Goal: Transaction & Acquisition: Purchase product/service

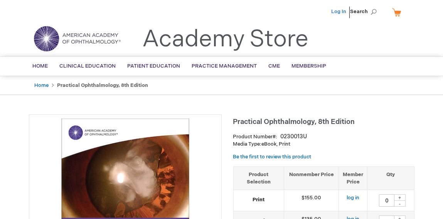
click at [339, 13] on link "Log In" at bounding box center [339, 11] width 15 height 6
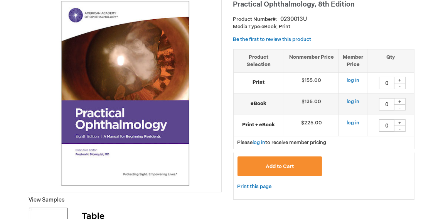
scroll to position [125, 0]
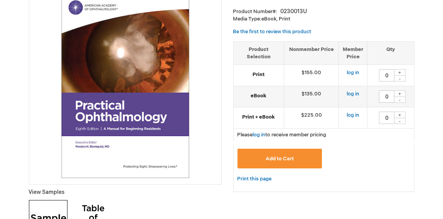
click at [401, 113] on div "+" at bounding box center [400, 115] width 12 height 7
type input "1"
click at [348, 146] on div "Add to Cart" at bounding box center [324, 159] width 181 height 29
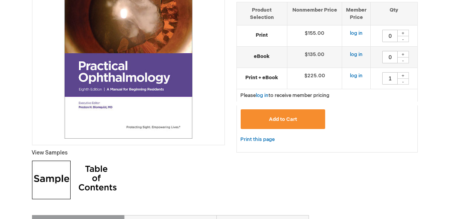
scroll to position [170, 0]
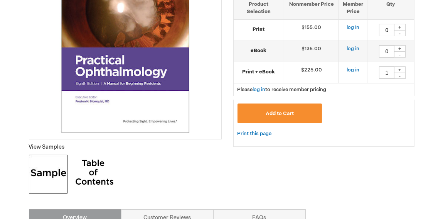
click at [289, 115] on span "Add to Cart" at bounding box center [280, 113] width 28 height 6
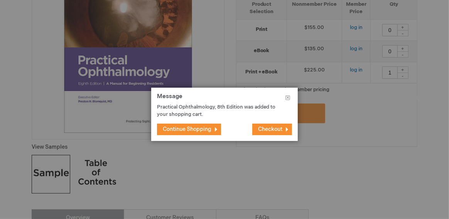
click at [269, 130] on span "Checkout" at bounding box center [270, 129] width 24 height 7
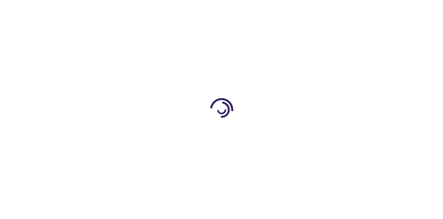
select select "US"
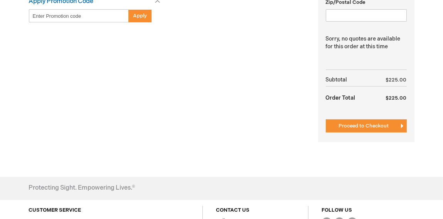
scroll to position [317, 0]
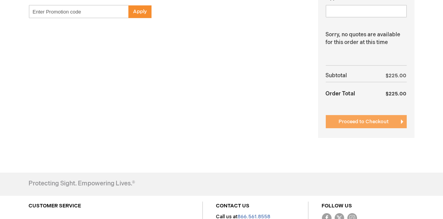
click at [365, 115] on button "Proceed to Checkout" at bounding box center [366, 121] width 81 height 13
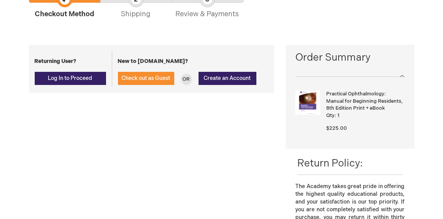
scroll to position [78, 0]
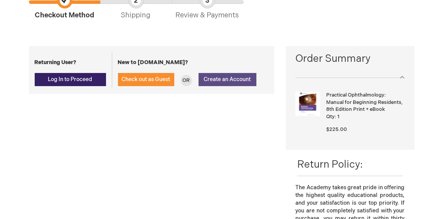
click at [227, 81] on span "Create an Account" at bounding box center [227, 79] width 47 height 7
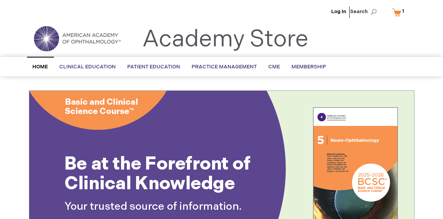
scroll to position [18, 0]
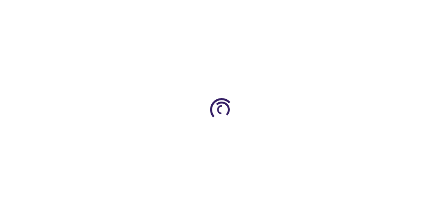
type input "0"
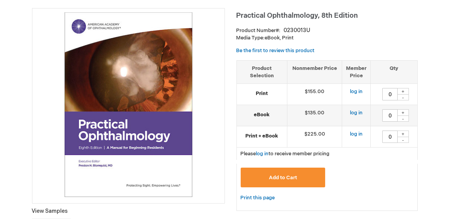
scroll to position [114, 0]
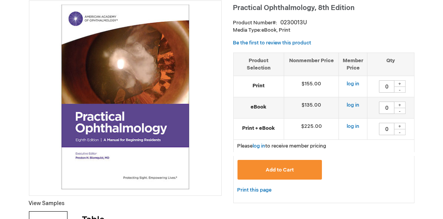
click at [402, 126] on div "+" at bounding box center [400, 126] width 12 height 7
type input "1"
click at [285, 165] on button "Add to Cart" at bounding box center [280, 170] width 85 height 20
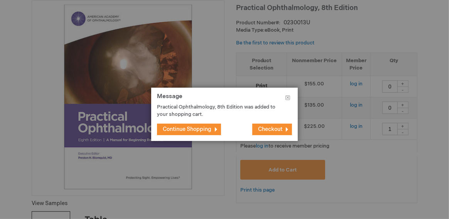
click at [270, 129] on span "Checkout" at bounding box center [270, 129] width 24 height 7
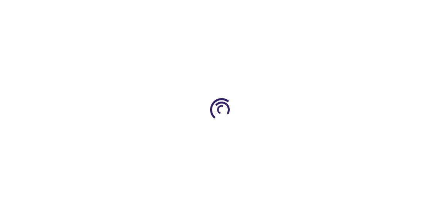
select select "US"
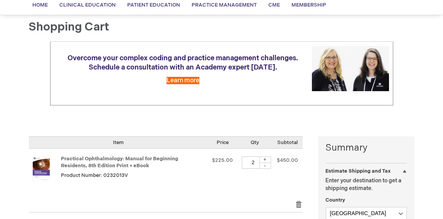
scroll to position [80, 0]
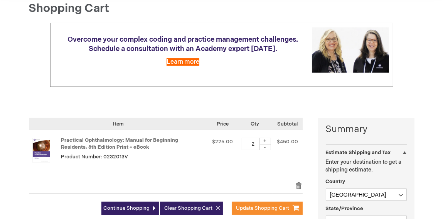
click at [267, 147] on div "-" at bounding box center [266, 147] width 12 height 6
type input "1"
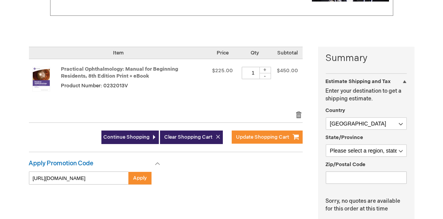
scroll to position [108, 0]
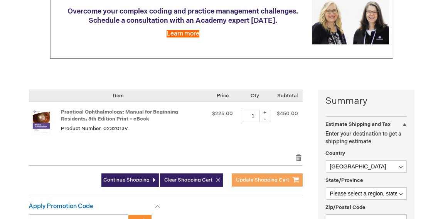
type input "https://store.aao.org/"
click at [257, 177] on span "Update Shopping Cart" at bounding box center [263, 180] width 53 height 6
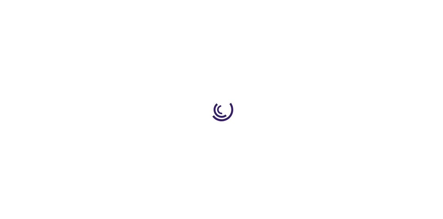
select select "US"
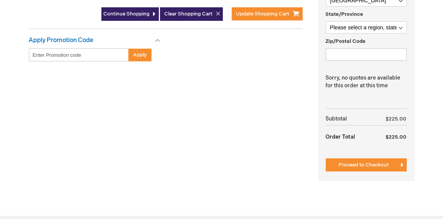
scroll to position [274, 0]
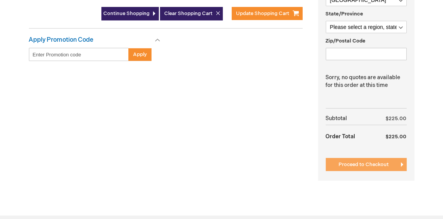
click at [361, 161] on span "Proceed to Checkout" at bounding box center [364, 164] width 50 height 6
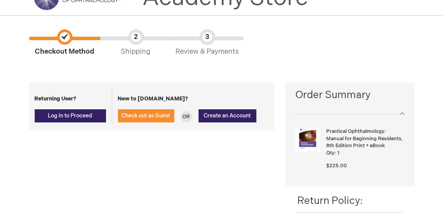
scroll to position [41, 0]
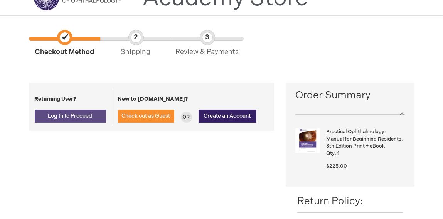
click at [95, 116] on button "Log In to Proceed" at bounding box center [70, 116] width 71 height 13
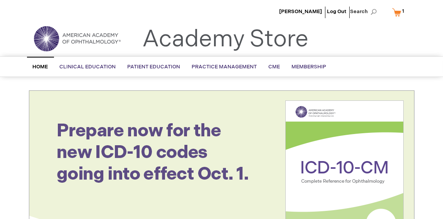
click at [398, 13] on link "My Cart 1 1 items" at bounding box center [400, 12] width 19 height 14
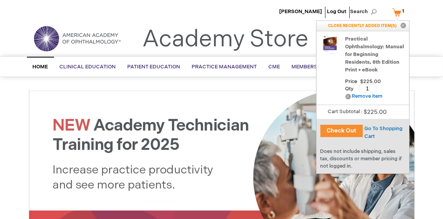
click at [340, 129] on button "Check Out" at bounding box center [342, 131] width 42 height 12
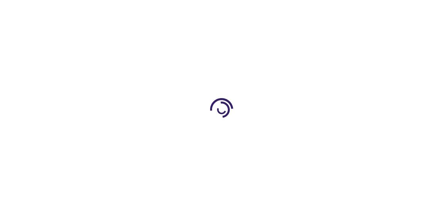
select select "US"
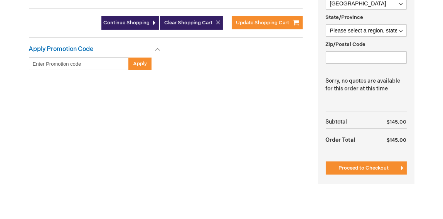
scroll to position [271, 0]
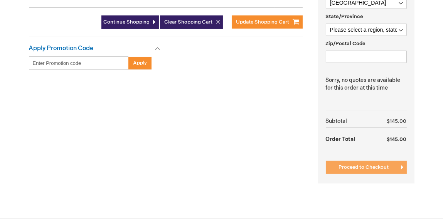
click at [359, 166] on span "Proceed to Checkout" at bounding box center [364, 167] width 50 height 6
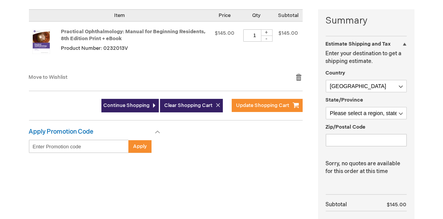
scroll to position [188, 0]
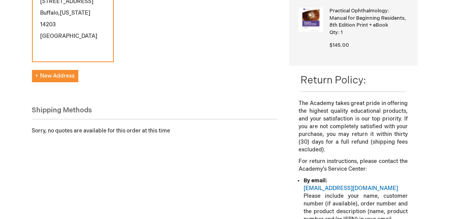
scroll to position [58, 0]
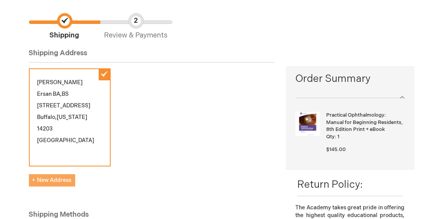
click at [61, 177] on span "New Address" at bounding box center [51, 180] width 39 height 7
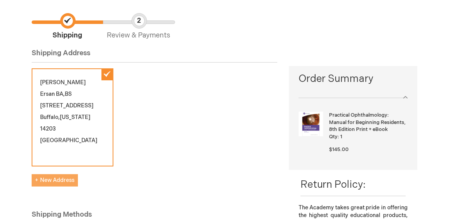
select select "US"
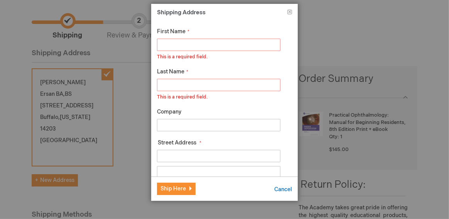
click at [213, 49] on input "First Name" at bounding box center [219, 45] width 124 height 12
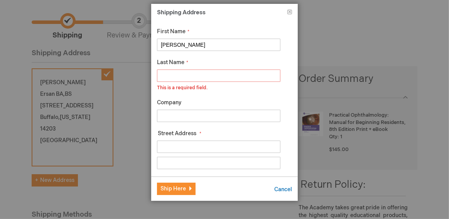
type input "[PERSON_NAME]"
click at [185, 73] on input "Last Name" at bounding box center [219, 75] width 124 height 12
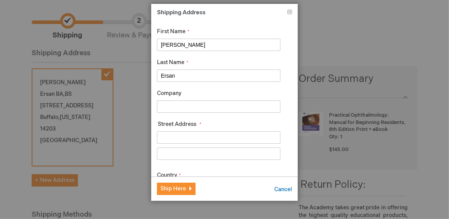
type input "Ersan"
click at [178, 129] on fieldset "Street Address Street Address: Line 1 Street Address: Line 2 Street Address: Li…" at bounding box center [219, 141] width 124 height 43
click at [178, 134] on input "Street Address: Line 1" at bounding box center [219, 137] width 124 height 12
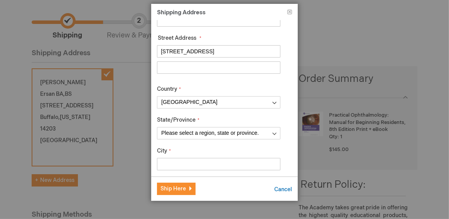
scroll to position [86, 0]
type input "[STREET_ADDRESS]"
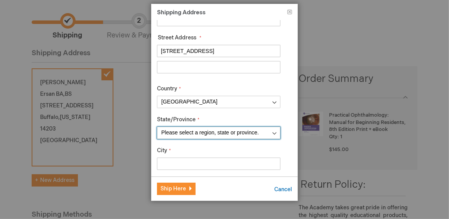
click at [194, 132] on select "Please select a region, state or province. Alabama Alaska American Samoa Arizon…" at bounding box center [219, 133] width 124 height 12
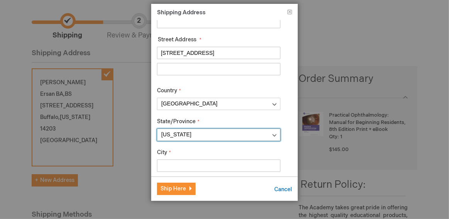
scroll to position [81, 0]
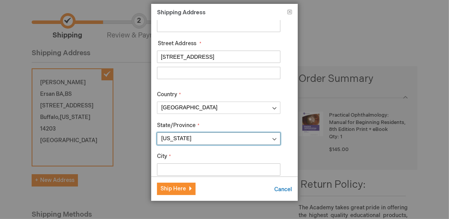
click at [200, 144] on select "Please select a region, state or province. Alabama Alaska American Samoa Arizon…" at bounding box center [219, 138] width 124 height 12
select select "43"
click at [157, 132] on select "Please select a region, state or province. Alabama Alaska American Samoa Arizon…" at bounding box center [219, 138] width 124 height 12
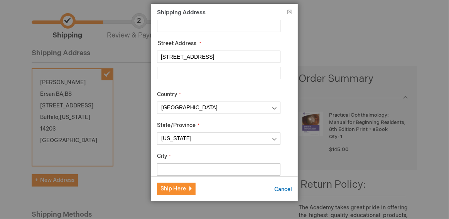
click at [175, 164] on input "City" at bounding box center [219, 169] width 124 height 12
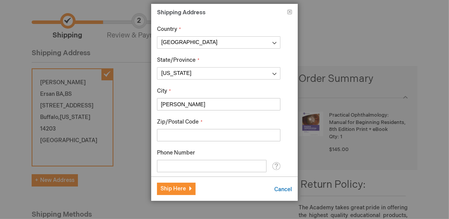
scroll to position [146, 0]
type input "[PERSON_NAME]"
click at [189, 134] on input "Zip/Postal Code" at bounding box center [219, 135] width 124 height 12
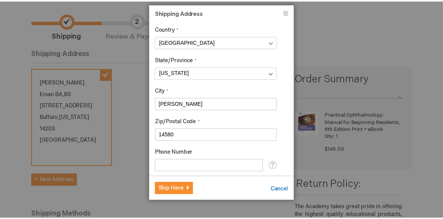
scroll to position [164, 0]
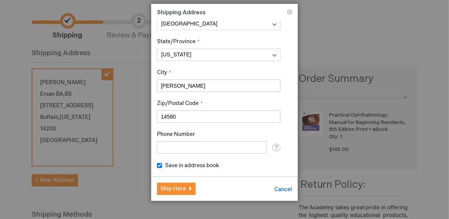
type input "14580"
click at [181, 147] on input "Phone Number" at bounding box center [212, 147] width 110 height 12
click at [171, 186] on span "Ship Here" at bounding box center [173, 188] width 25 height 7
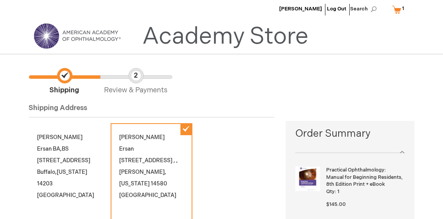
scroll to position [0, 0]
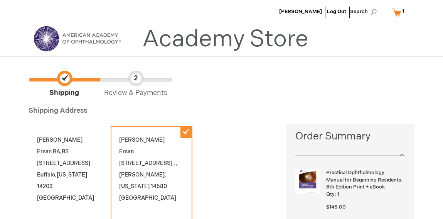
click at [399, 12] on link "My Cart 1 1 items" at bounding box center [400, 12] width 19 height 14
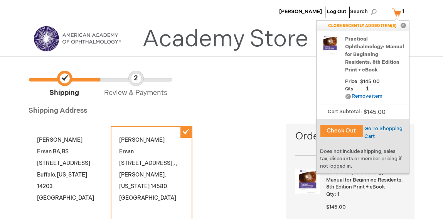
click at [349, 130] on button "Check Out" at bounding box center [342, 131] width 42 height 12
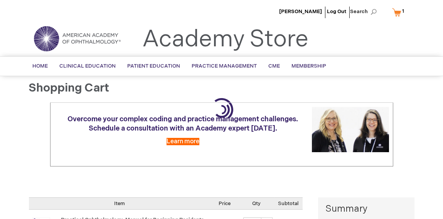
select select "US"
select select "43"
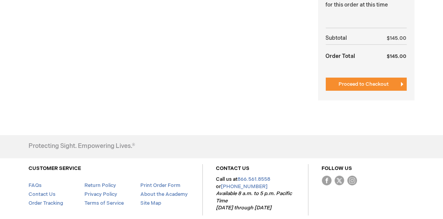
scroll to position [354, 0]
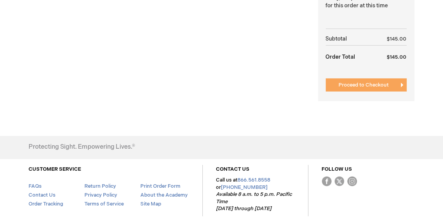
click at [375, 86] on span "Proceed to Checkout" at bounding box center [364, 85] width 50 height 6
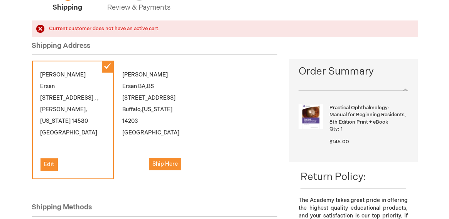
scroll to position [109, 0]
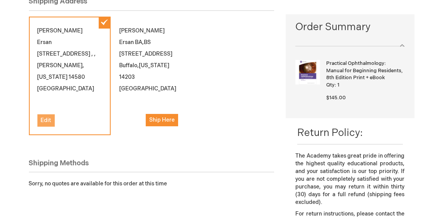
click at [42, 114] on button "Edit" at bounding box center [45, 120] width 17 height 12
select select "US"
select select "43"
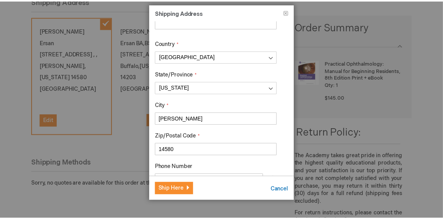
scroll to position [164, 0]
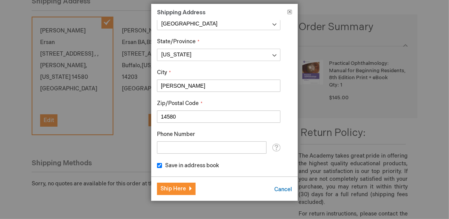
click at [291, 12] on button "Close" at bounding box center [290, 14] width 5 height 8
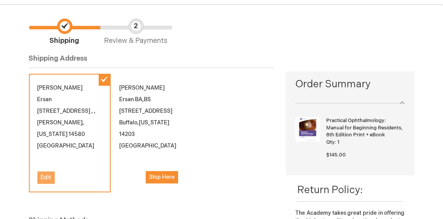
scroll to position [43, 0]
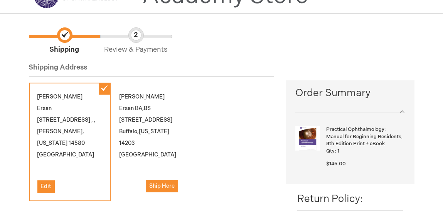
click at [358, 126] on strong "Practical Ophthalmology: Manual for Beginning Residents, 8th Edition Print + eB…" at bounding box center [365, 137] width 76 height 22
click at [403, 110] on div at bounding box center [350, 108] width 109 height 8
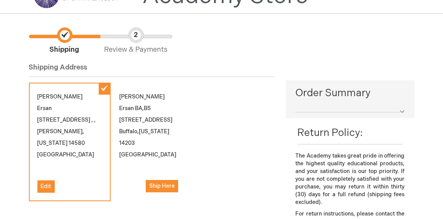
click at [403, 110] on div at bounding box center [350, 108] width 109 height 8
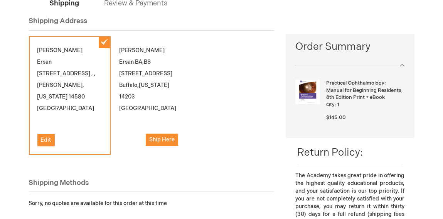
scroll to position [88, 0]
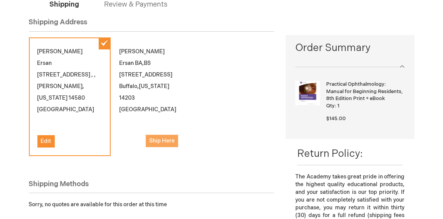
click at [158, 137] on span "Ship Here" at bounding box center [161, 140] width 25 height 7
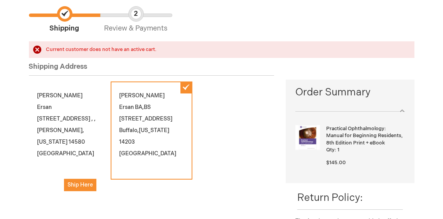
scroll to position [64, 0]
click at [73, 182] on span "Ship Here" at bounding box center [80, 185] width 25 height 7
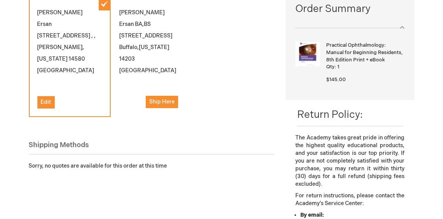
scroll to position [131, 0]
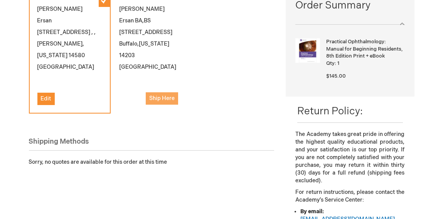
click at [170, 95] on span "Ship Here" at bounding box center [161, 98] width 25 height 7
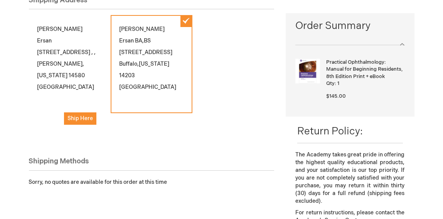
scroll to position [151, 0]
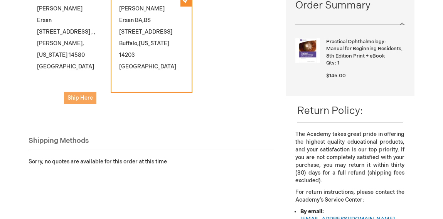
click at [88, 95] on span "Ship Here" at bounding box center [80, 98] width 25 height 7
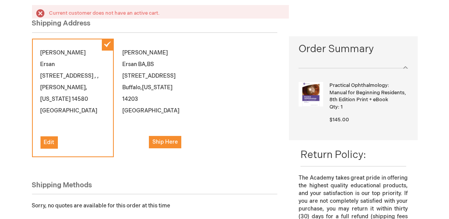
scroll to position [100, 0]
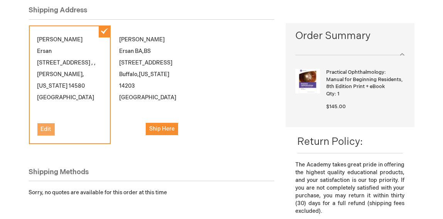
click at [49, 126] on span "Edit" at bounding box center [46, 129] width 10 height 7
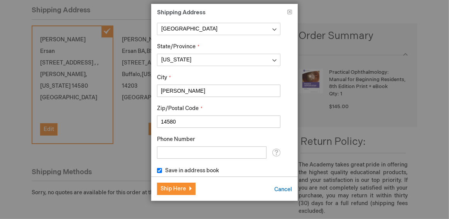
scroll to position [164, 0]
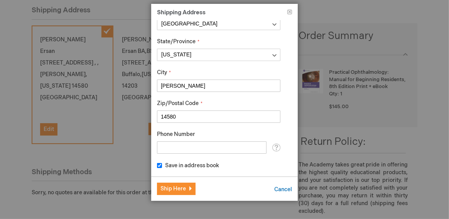
click at [212, 143] on input "Phone Number" at bounding box center [212, 147] width 110 height 12
type input "5853545670"
click at [266, 139] on div "Phone Number 5853545670 Tooltip For delivery questions." at bounding box center [219, 141] width 124 height 23
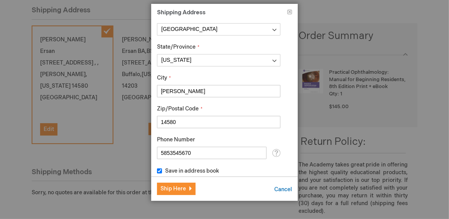
scroll to position [162, 0]
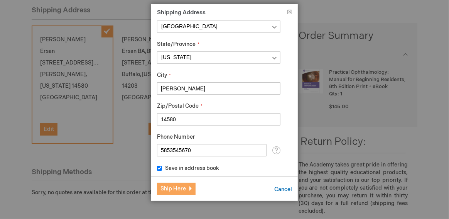
click at [184, 190] on span "Ship Here" at bounding box center [173, 188] width 25 height 7
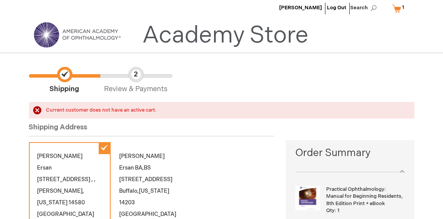
scroll to position [0, 0]
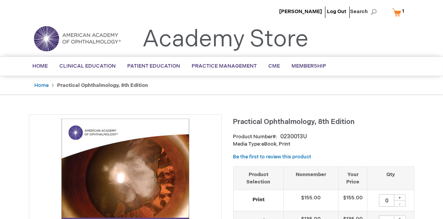
click at [396, 13] on link "My Cart 1 1 items" at bounding box center [400, 12] width 19 height 14
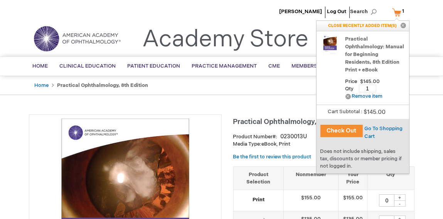
click at [349, 132] on button "Check Out" at bounding box center [342, 131] width 42 height 12
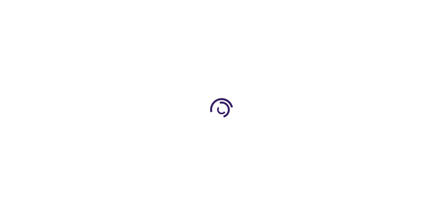
select select "US"
select select "43"
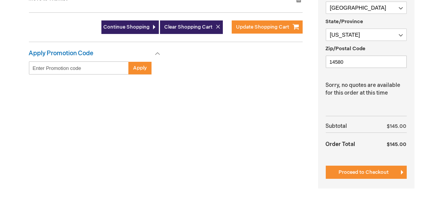
scroll to position [268, 0]
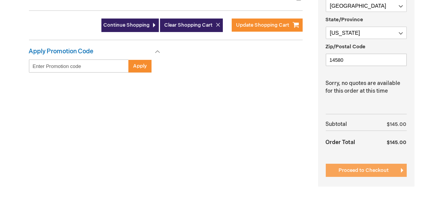
click at [362, 166] on button "Proceed to Checkout" at bounding box center [366, 170] width 81 height 13
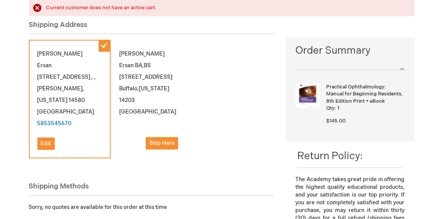
scroll to position [88, 0]
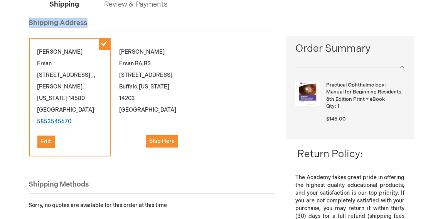
drag, startPoint x: 41, startPoint y: 24, endPoint x: 166, endPoint y: 22, distance: 125.9
click at [166, 22] on div "Log In Close Log In Email Address Password Log In Forgot Your Password?" at bounding box center [222, 177] width 386 height 390
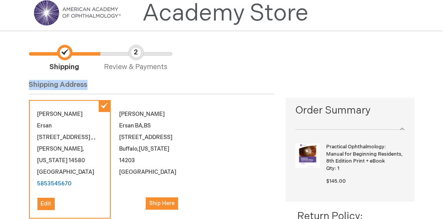
scroll to position [26, 0]
click at [195, 49] on ul "Shipping Review & Payments" at bounding box center [222, 58] width 386 height 27
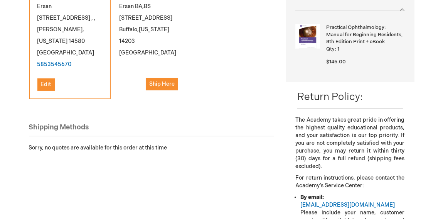
scroll to position [0, 0]
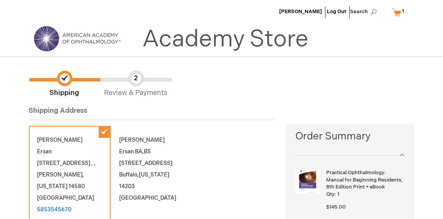
click at [400, 12] on link "My Cart 1 1 items" at bounding box center [400, 12] width 19 height 14
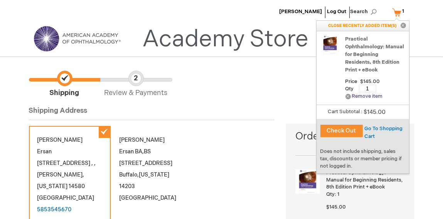
click at [349, 93] on link "Remove Remove item" at bounding box center [364, 96] width 37 height 6
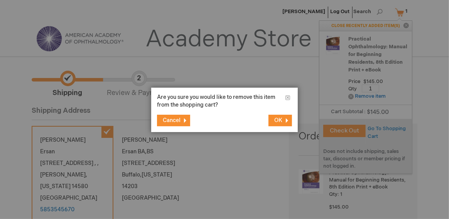
click at [281, 119] on span "OK" at bounding box center [278, 120] width 8 height 7
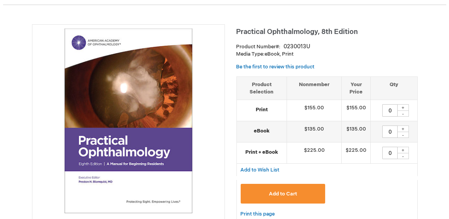
scroll to position [91, 0]
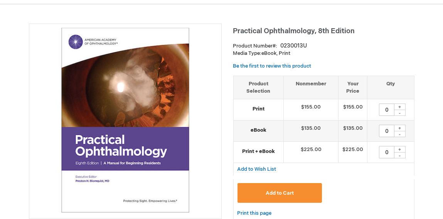
click at [401, 149] on div "+" at bounding box center [400, 149] width 12 height 7
type input "1"
click at [287, 196] on button "Add to Cart" at bounding box center [280, 193] width 85 height 20
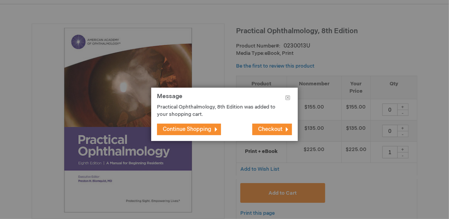
click at [271, 129] on span "Checkout" at bounding box center [270, 129] width 24 height 7
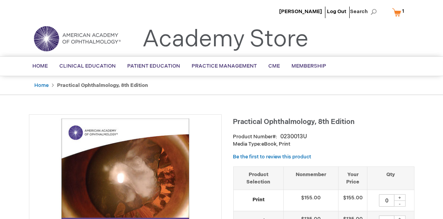
click at [402, 16] on link "My Cart 1 1 items" at bounding box center [400, 12] width 19 height 14
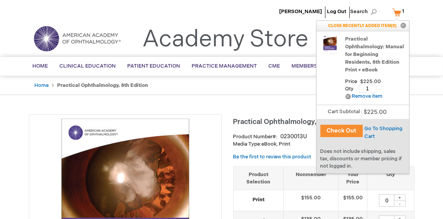
click at [336, 128] on button "Check Out" at bounding box center [342, 131] width 42 height 12
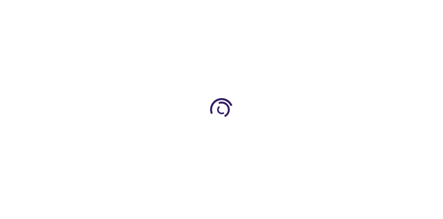
select select "US"
select select "43"
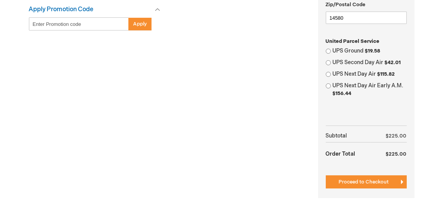
scroll to position [316, 0]
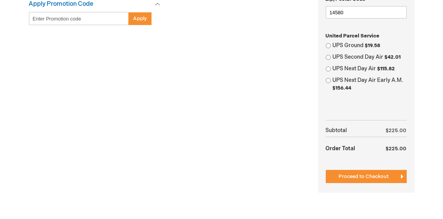
click at [353, 173] on span "Proceed to Checkout" at bounding box center [364, 176] width 50 height 6
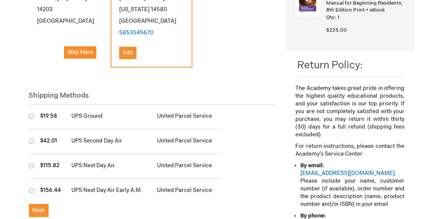
scroll to position [176, 0]
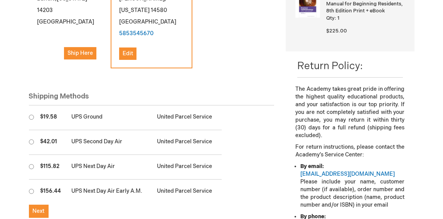
click at [29, 115] on input "radio" at bounding box center [31, 117] width 5 height 5
radio input "true"
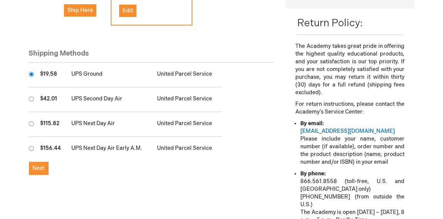
scroll to position [232, 0]
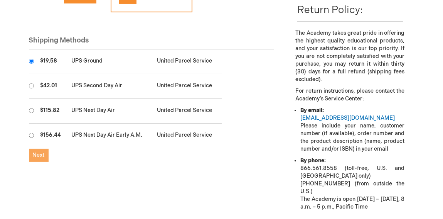
click at [38, 152] on span "Next" at bounding box center [39, 155] width 12 height 7
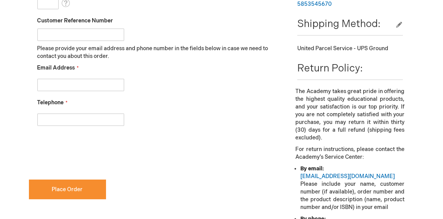
scroll to position [373, 0]
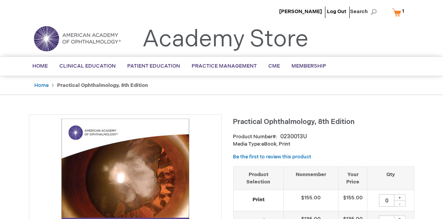
scroll to position [43, 0]
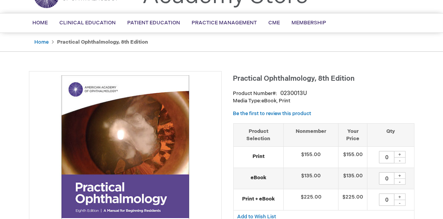
click at [401, 196] on div "+" at bounding box center [400, 196] width 12 height 7
type input "1"
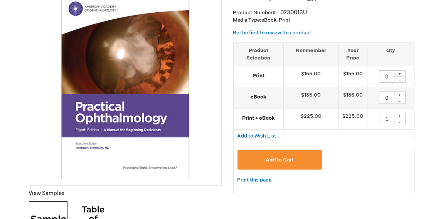
scroll to position [127, 0]
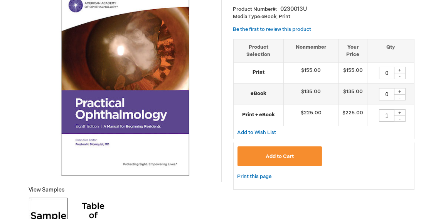
click at [293, 142] on div "Add to Cart" at bounding box center [324, 156] width 181 height 29
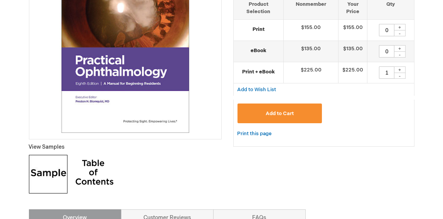
scroll to position [171, 0]
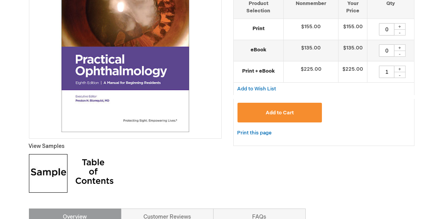
click at [308, 110] on button "Add to Cart" at bounding box center [280, 113] width 85 height 20
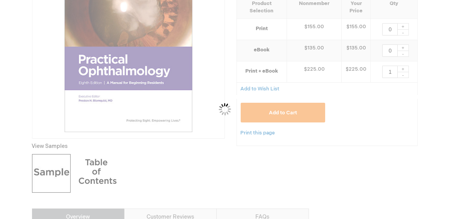
scroll to position [0, 0]
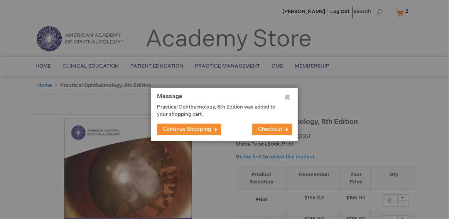
click at [288, 98] on button "Close" at bounding box center [288, 99] width 20 height 23
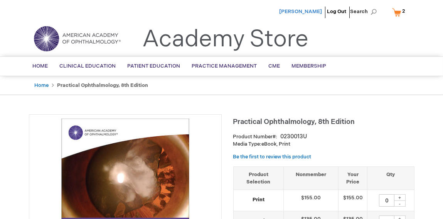
click at [317, 11] on span "[PERSON_NAME]" at bounding box center [301, 11] width 43 height 6
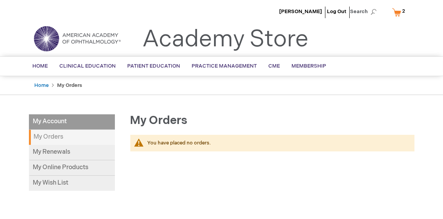
scroll to position [0, 0]
click at [393, 13] on link "My Cart 2 2 items" at bounding box center [401, 12] width 20 height 14
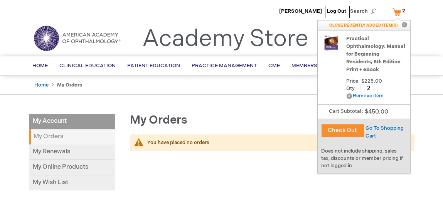
click at [374, 85] on input "2" at bounding box center [368, 89] width 17 height 8
type input "1"
click at [389, 85] on span "Update" at bounding box center [392, 88] width 17 height 6
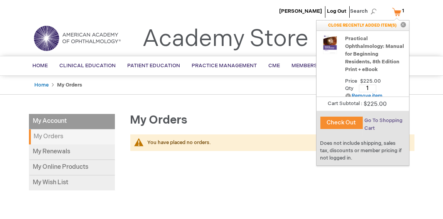
click at [376, 127] on div "Go To Shopping Cart" at bounding box center [386, 124] width 46 height 15
click at [342, 125] on button "Check Out" at bounding box center [342, 123] width 42 height 12
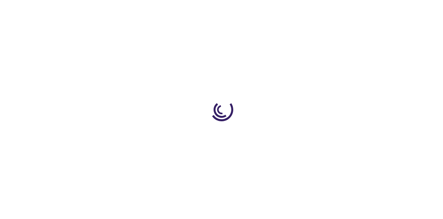
select select "US"
select select "43"
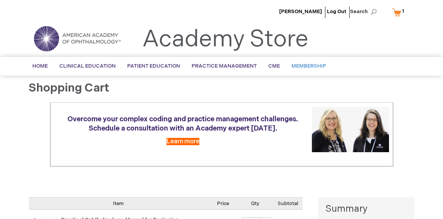
click at [308, 62] on link "Membership" at bounding box center [309, 66] width 46 height 19
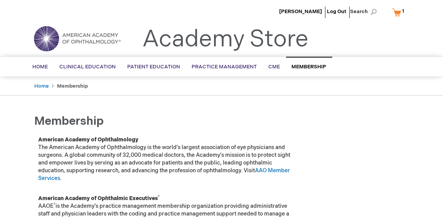
click at [313, 14] on li "[PERSON_NAME]" at bounding box center [301, 11] width 47 height 23
click at [306, 12] on span "[PERSON_NAME]" at bounding box center [301, 11] width 43 height 6
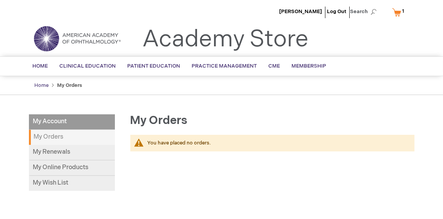
click at [41, 86] on link "Home" at bounding box center [42, 85] width 14 height 6
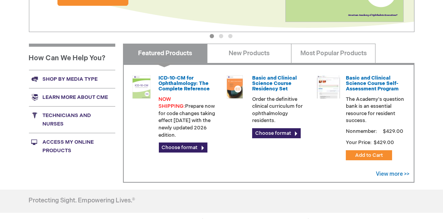
scroll to position [237, 0]
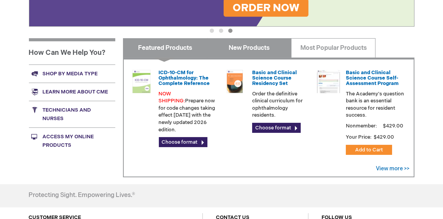
click at [254, 49] on link "New Products" at bounding box center [249, 47] width 85 height 19
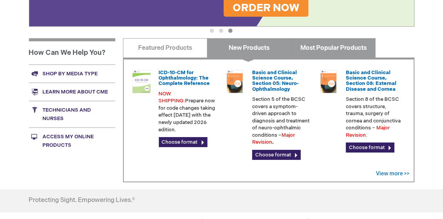
click at [314, 53] on link "Most Popular Products" at bounding box center [333, 47] width 85 height 19
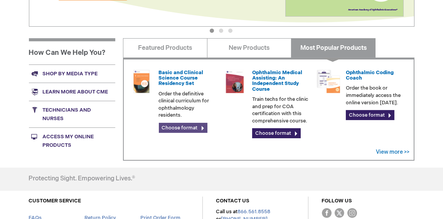
click at [179, 125] on link "Choose format" at bounding box center [183, 128] width 49 height 10
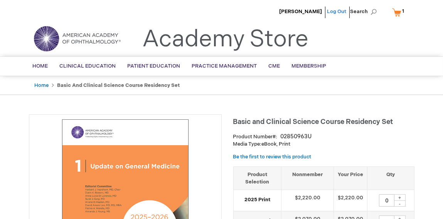
click at [336, 13] on link "Log Out" at bounding box center [337, 11] width 19 height 6
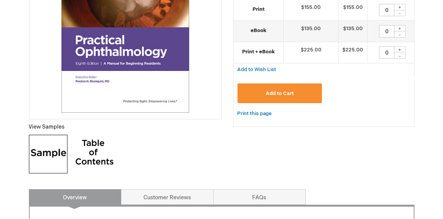
scroll to position [253, 0]
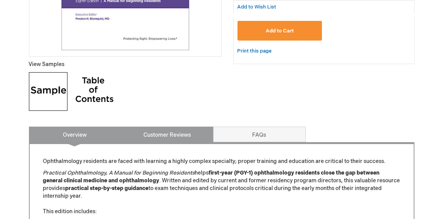
click at [177, 135] on link "Customer Reviews" at bounding box center [167, 134] width 93 height 15
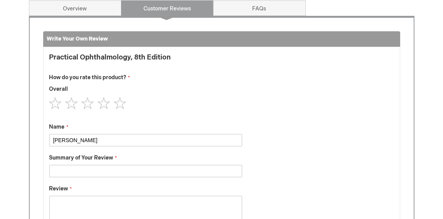
scroll to position [278, 0]
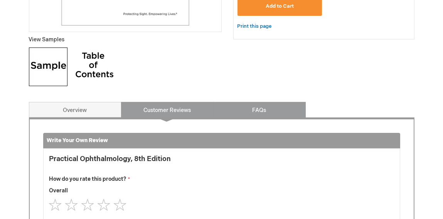
click at [250, 106] on link "FAQs" at bounding box center [259, 109] width 93 height 15
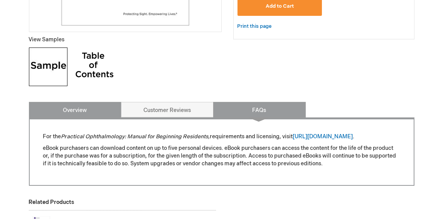
click at [90, 109] on link "Overview" at bounding box center [75, 109] width 93 height 15
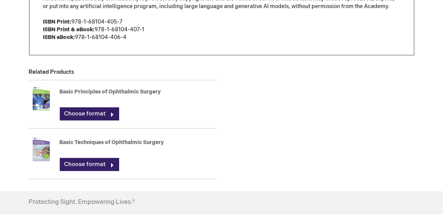
scroll to position [618, 0]
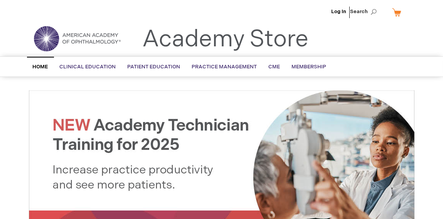
click at [399, 15] on link "My Cart" at bounding box center [400, 12] width 19 height 14
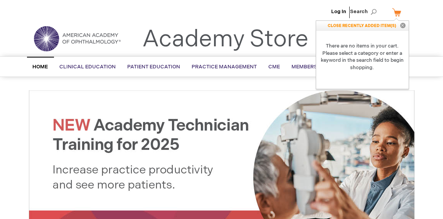
click at [404, 25] on button "Close" at bounding box center [404, 26] width 12 height 10
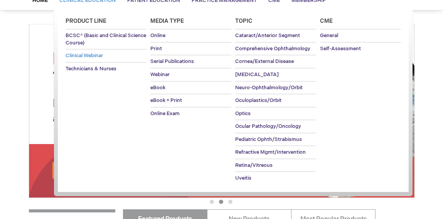
scroll to position [75, 0]
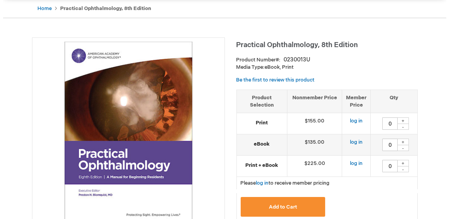
scroll to position [78, 0]
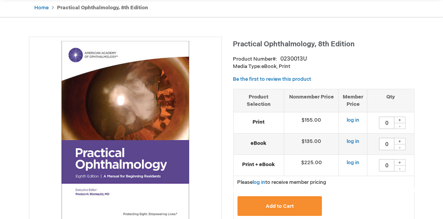
click at [401, 162] on div "+" at bounding box center [400, 162] width 12 height 7
type input "1"
click at [306, 200] on button "Add to Cart" at bounding box center [280, 206] width 85 height 20
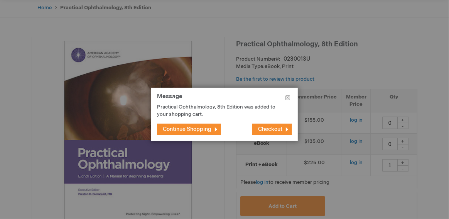
click at [266, 130] on span "Checkout" at bounding box center [270, 129] width 24 height 7
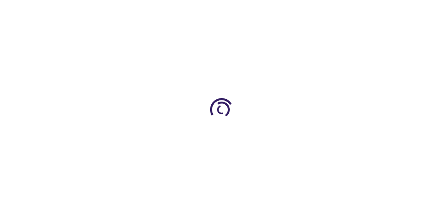
select select "US"
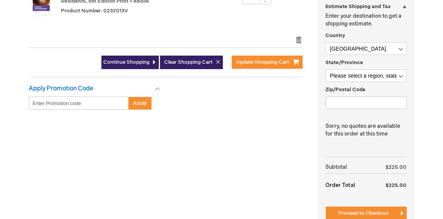
scroll to position [252, 0]
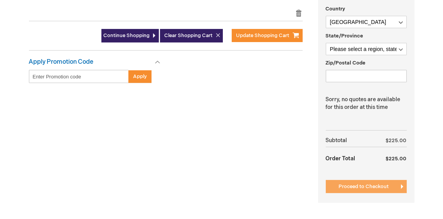
click at [351, 181] on button "Proceed to Checkout" at bounding box center [366, 186] width 81 height 13
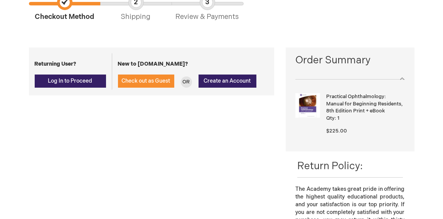
scroll to position [76, 0]
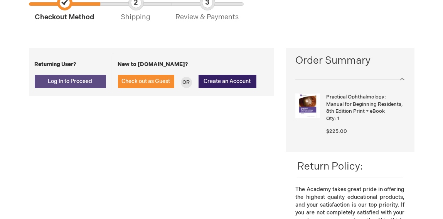
click at [81, 82] on span "Log In to Proceed" at bounding box center [70, 81] width 44 height 7
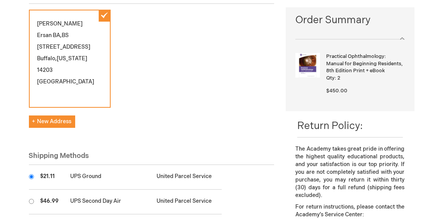
scroll to position [114, 0]
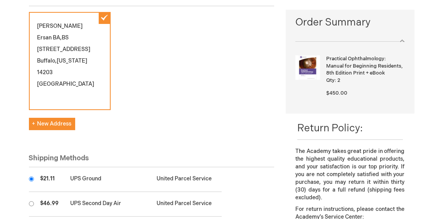
click at [404, 36] on div at bounding box center [350, 38] width 109 height 8
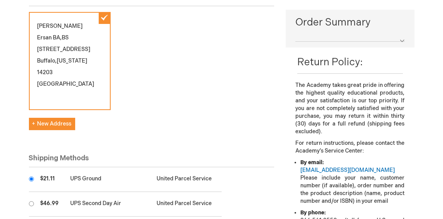
click at [404, 36] on div at bounding box center [350, 38] width 109 height 8
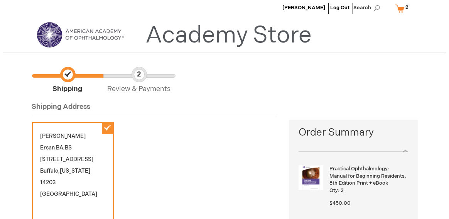
scroll to position [15, 0]
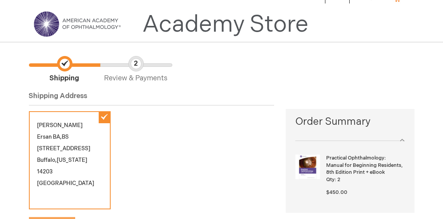
click at [66, 218] on span "New Address" at bounding box center [51, 223] width 39 height 7
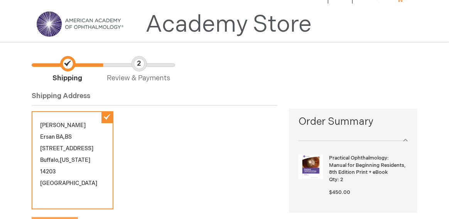
select select "US"
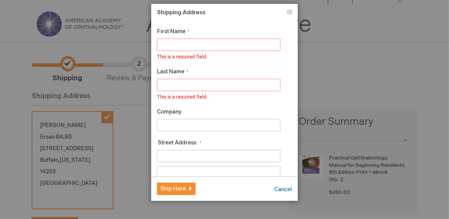
click at [220, 44] on input "First Name" at bounding box center [219, 45] width 124 height 12
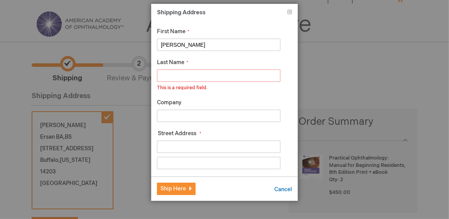
type input "[PERSON_NAME]"
click at [182, 72] on input "Last Name" at bounding box center [219, 75] width 124 height 12
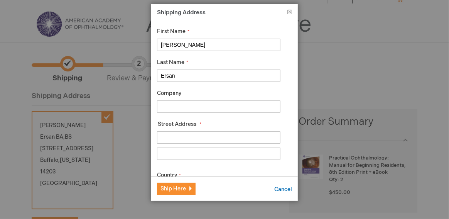
type input "Ersan"
click at [177, 134] on input "Street Address: Line 1" at bounding box center [219, 137] width 124 height 12
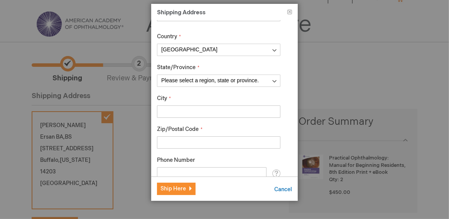
scroll to position [139, 0]
type input "[STREET_ADDRESS]"
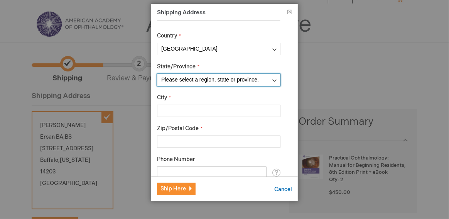
click at [211, 82] on select "Please select a region, state or province. [US_STATE] [US_STATE] [US_STATE] [US…" at bounding box center [219, 80] width 124 height 12
select select "43"
click at [157, 74] on select "Please select a region, state or province. [US_STATE] [US_STATE] [US_STATE] [US…" at bounding box center [219, 80] width 124 height 12
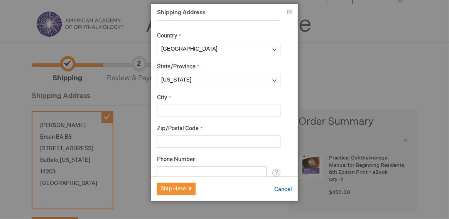
click at [217, 109] on input "City" at bounding box center [219, 111] width 124 height 12
type input "[PERSON_NAME]"
click at [184, 137] on input "Zip/Postal Code" at bounding box center [219, 141] width 124 height 12
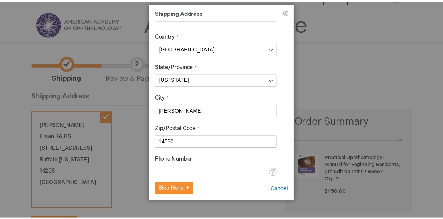
scroll to position [164, 0]
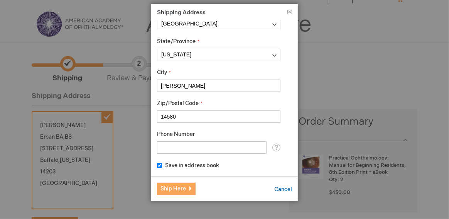
type input "14580"
click at [184, 186] on span "Ship Here" at bounding box center [173, 188] width 25 height 7
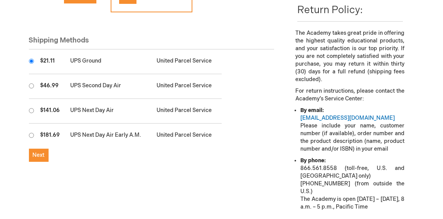
scroll to position [233, 0]
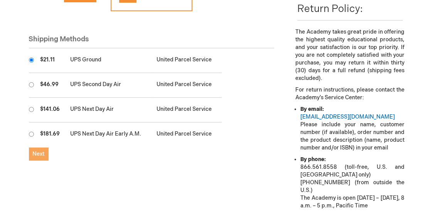
click at [42, 147] on button "Next" at bounding box center [39, 153] width 20 height 13
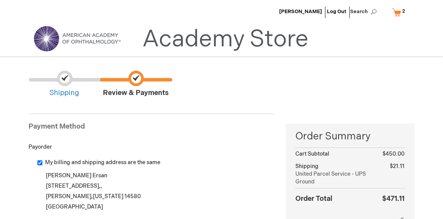
click at [68, 82] on span "Shipping" at bounding box center [64, 84] width 71 height 27
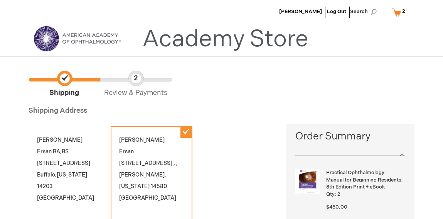
scroll to position [8, 0]
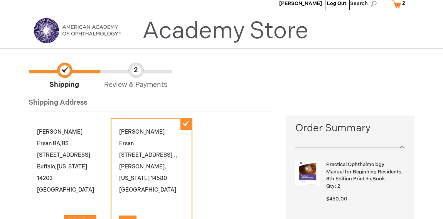
click at [401, 3] on link "My Cart 2 2 items" at bounding box center [401, 4] width 20 height 14
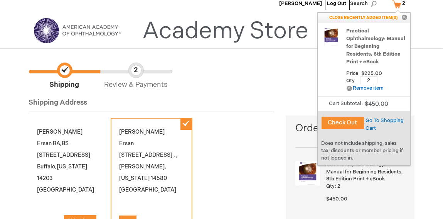
drag, startPoint x: 374, startPoint y: 72, endPoint x: 355, endPoint y: 72, distance: 18.9
click at [355, 73] on div "Qty 2 Update" at bounding box center [377, 78] width 60 height 10
type input "1"
click at [395, 77] on span "Update" at bounding box center [392, 80] width 17 height 6
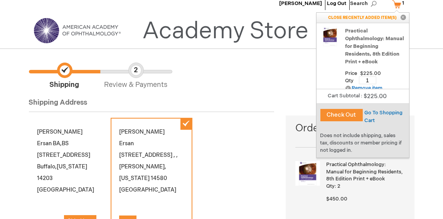
drag, startPoint x: 337, startPoint y: 136, endPoint x: 352, endPoint y: 149, distance: 20.0
click at [352, 149] on div "Does not include shipping, sales tax, discounts or member pricing if not logged…" at bounding box center [363, 142] width 93 height 29
drag, startPoint x: 354, startPoint y: 149, endPoint x: 323, endPoint y: 135, distance: 34.2
click at [323, 135] on div "Does not include shipping, sales tax, discounts or member pricing if not logged…" at bounding box center [363, 142] width 93 height 29
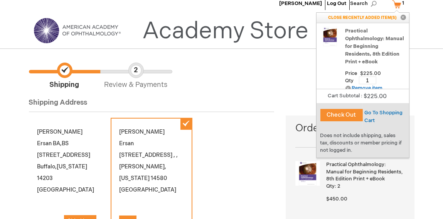
click at [358, 146] on div "Does not include shipping, sales tax, discounts or member pricing if not logged…" at bounding box center [363, 142] width 93 height 29
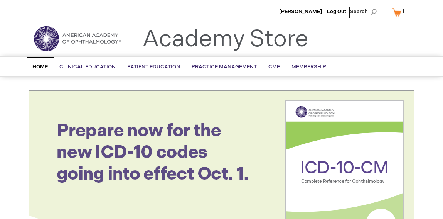
click at [402, 11] on span "1 1 items" at bounding box center [404, 11] width 4 height 9
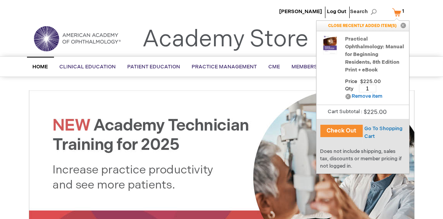
click at [343, 130] on button "Check Out" at bounding box center [342, 131] width 42 height 12
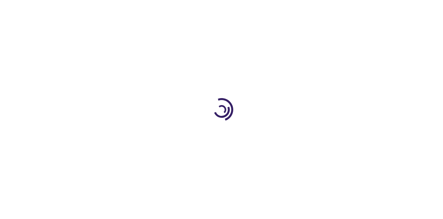
select select "US"
select select "43"
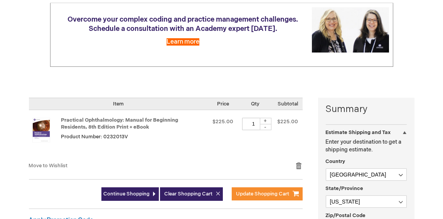
scroll to position [166, 0]
